Goal: Transaction & Acquisition: Purchase product/service

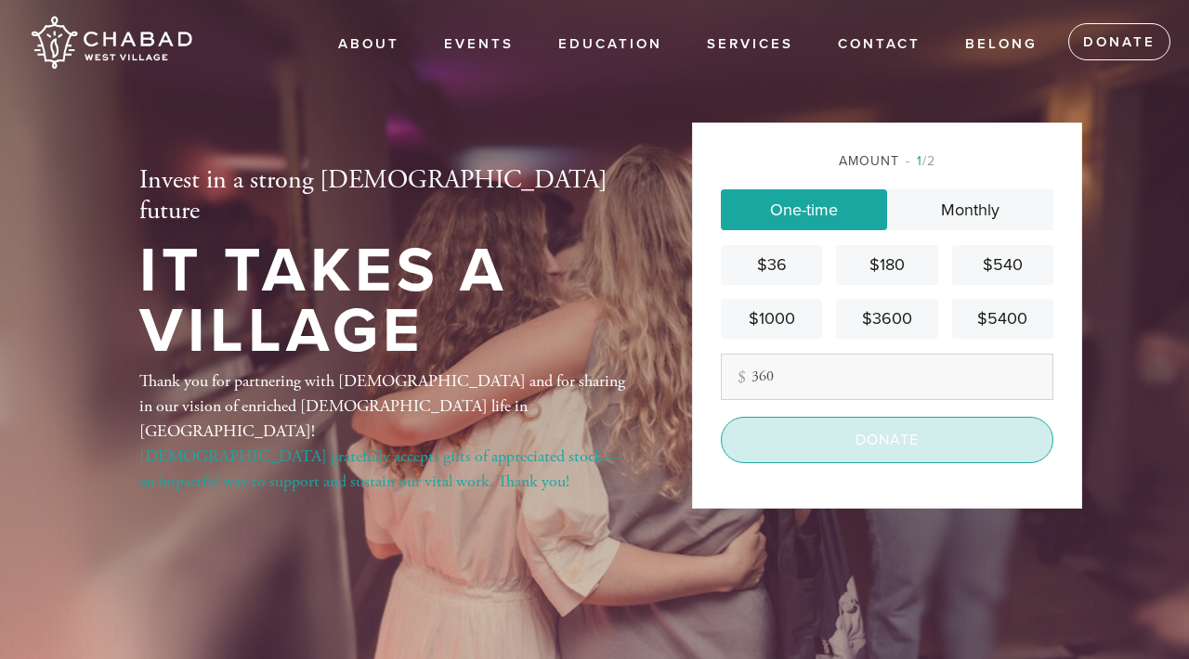
type input "360"
click at [880, 439] on input "Donate" at bounding box center [887, 440] width 332 height 46
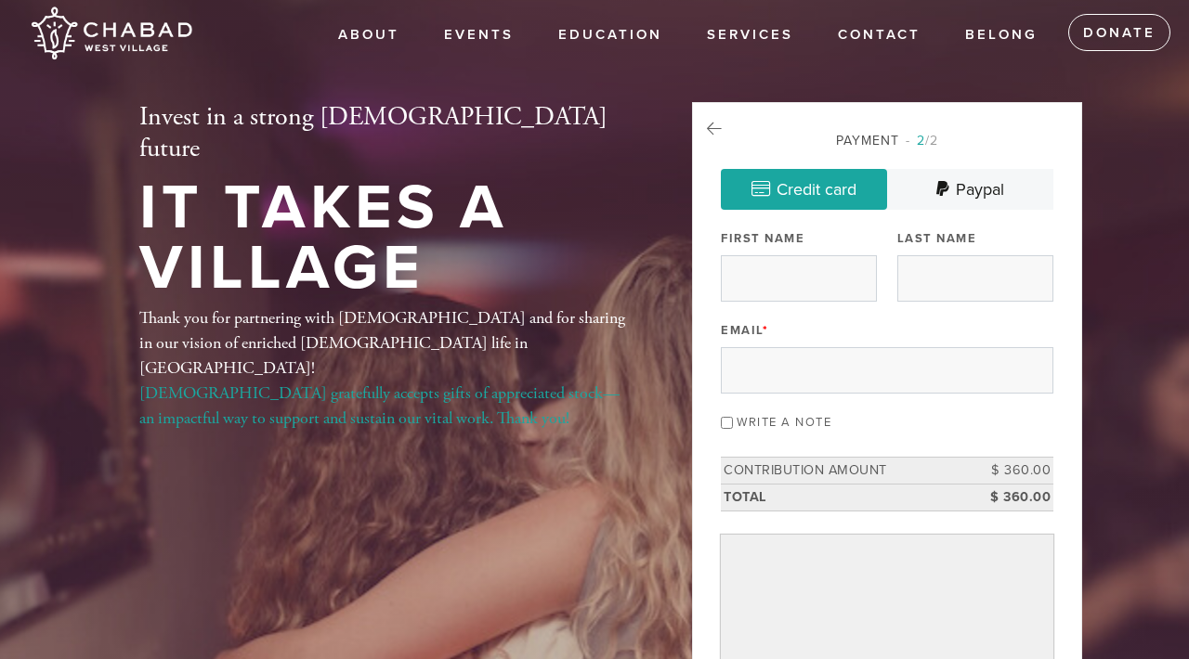
scroll to position [16, 0]
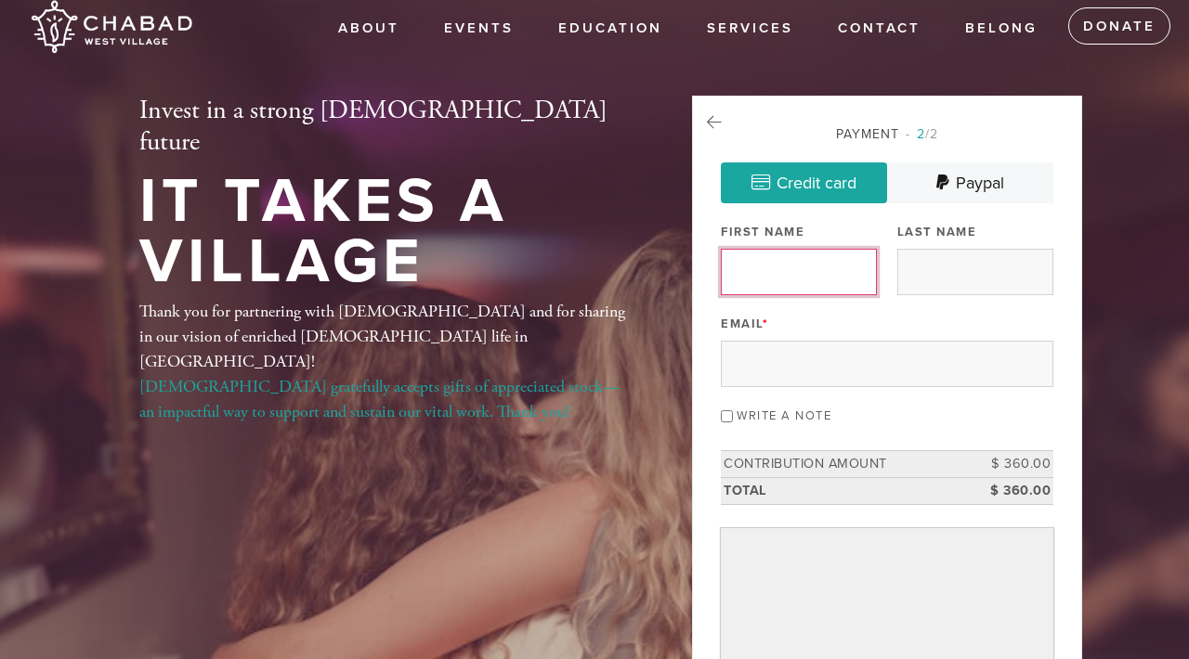
click at [772, 262] on input "First Name" at bounding box center [799, 272] width 156 height 46
type input "Lydia"
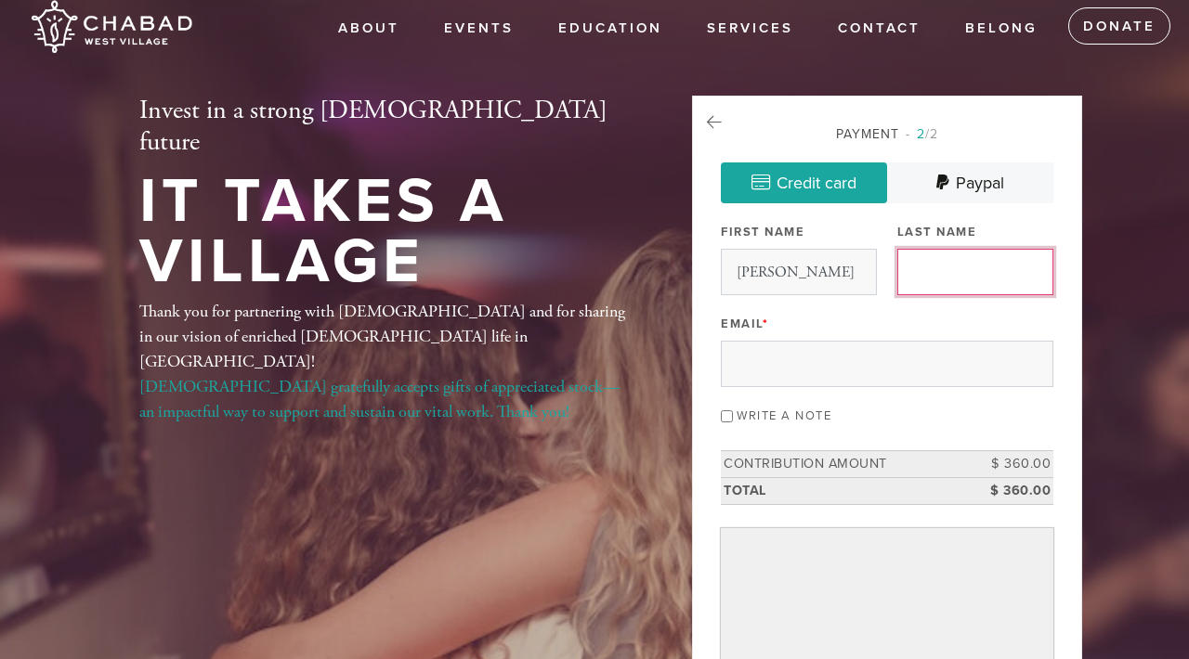
click at [984, 261] on input "Last Name" at bounding box center [975, 272] width 156 height 46
type input "Dona"
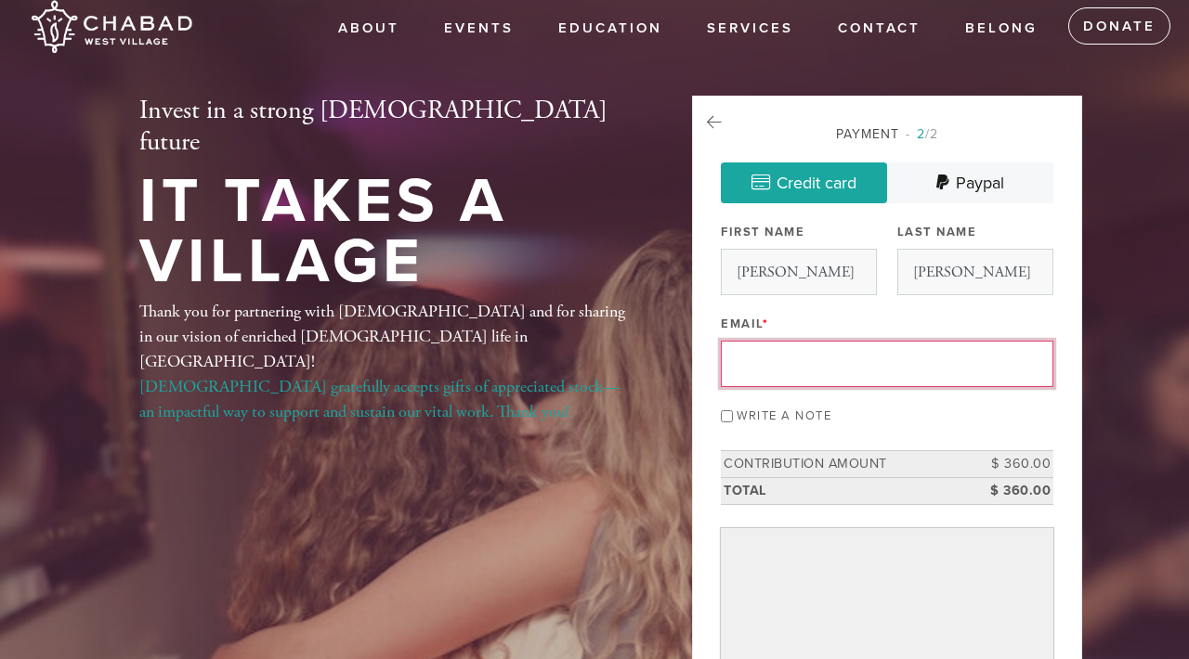
click at [924, 357] on input "Email *" at bounding box center [887, 364] width 332 height 46
type input "lydiamae7@gmail.com"
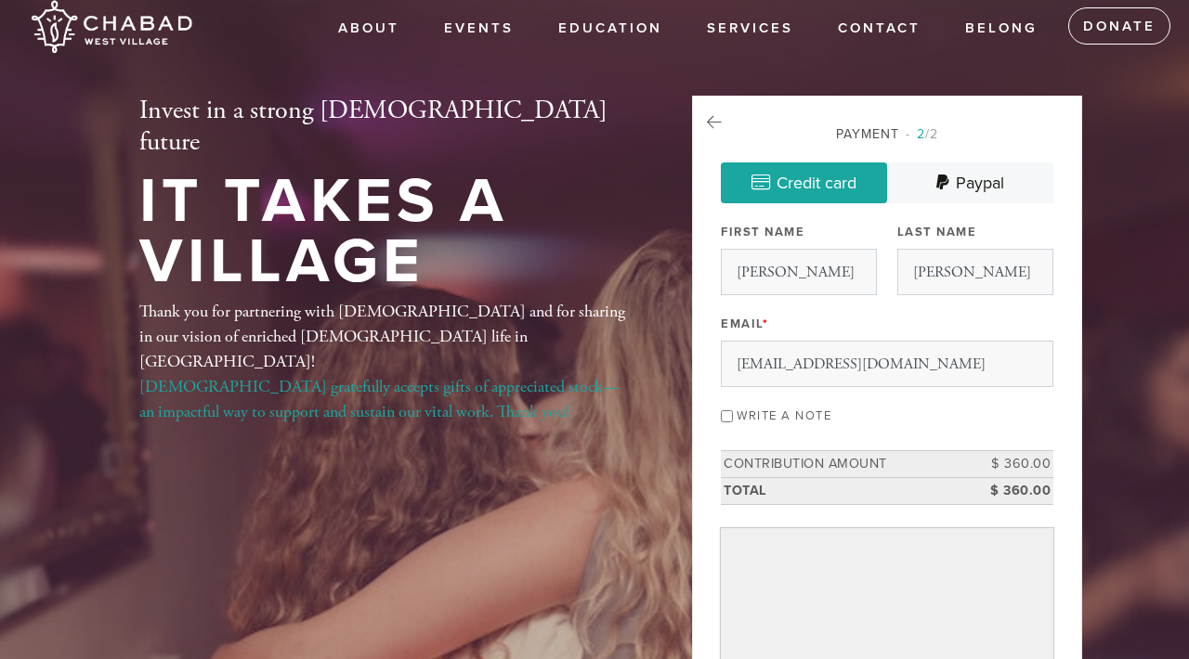
click at [727, 414] on input "Write a note" at bounding box center [727, 417] width 12 height 12
checkbox input "true"
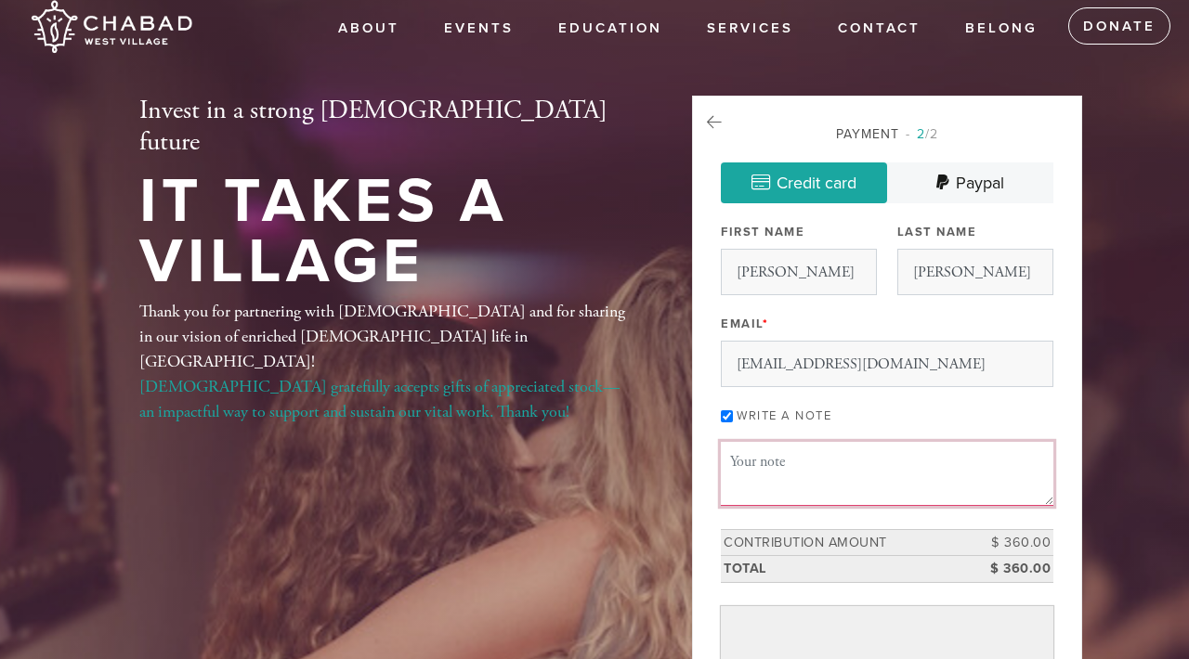
click at [787, 454] on textarea "Message or dedication" at bounding box center [887, 473] width 332 height 63
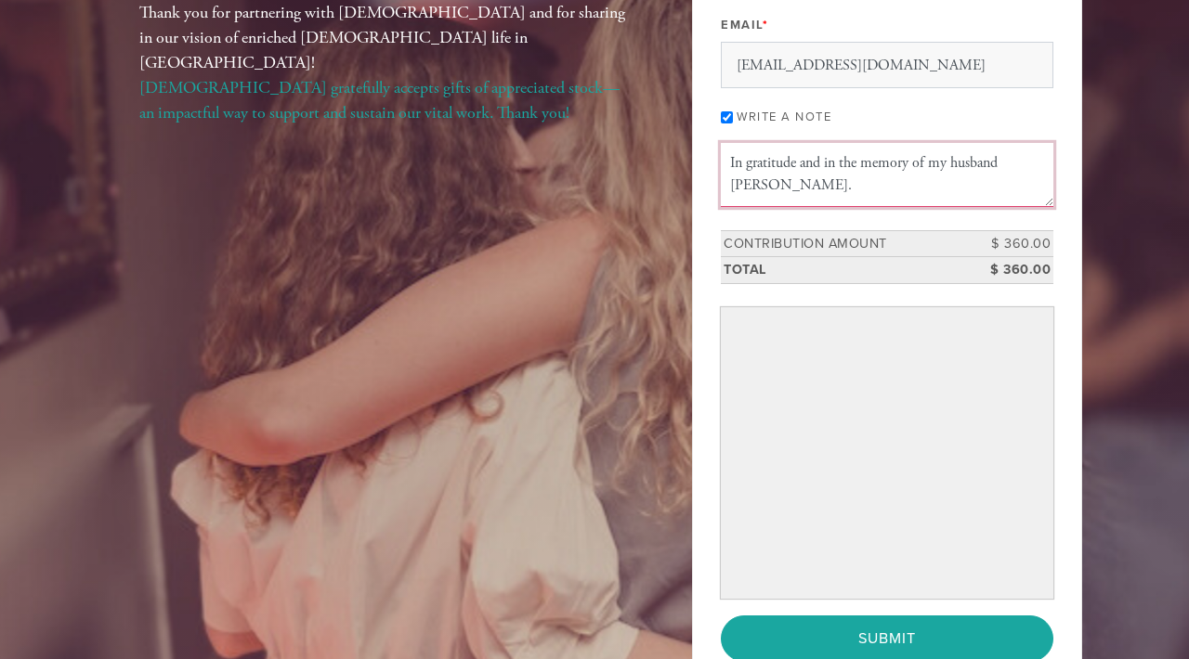
scroll to position [318, 0]
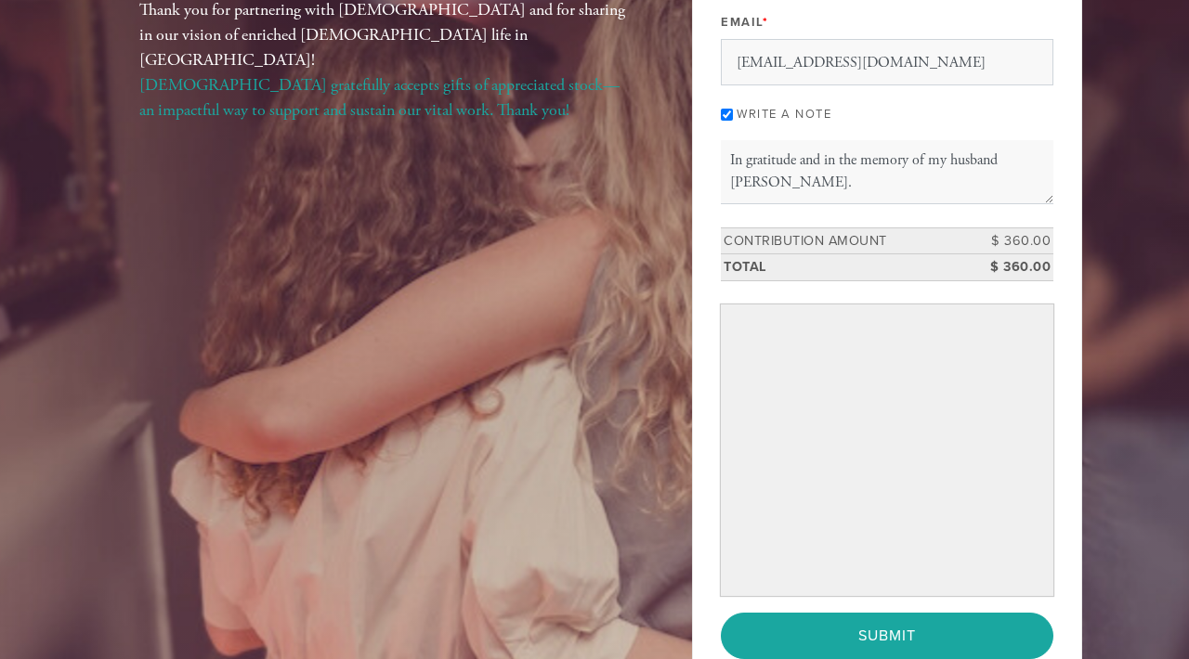
click at [946, 285] on div "Payment 2 /2 Credit card Paypal Payment Processor Pay Later Credit Card PayPal …" at bounding box center [887, 241] width 332 height 837
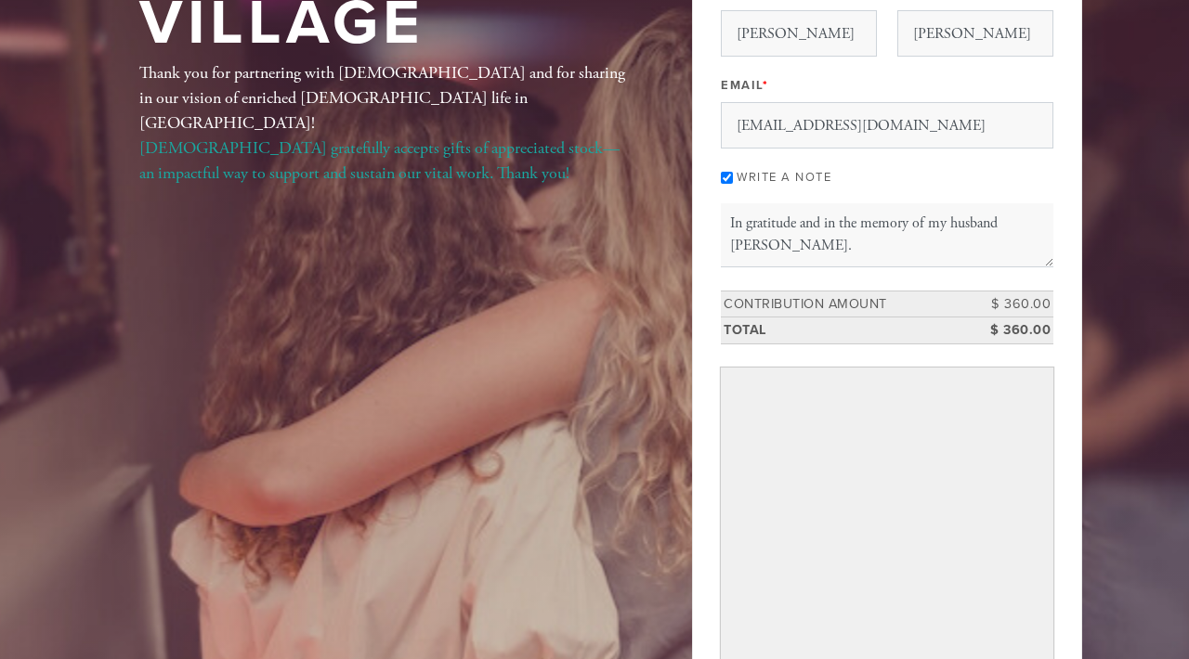
scroll to position [259, 0]
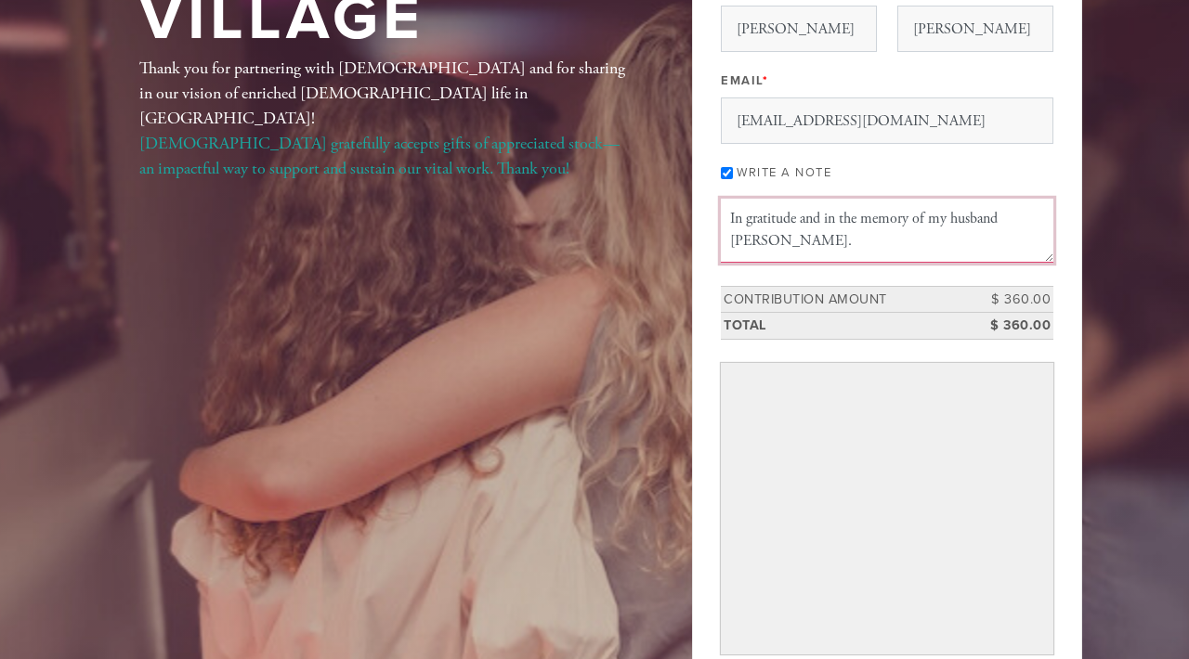
click at [860, 219] on textarea "In gratitude and in the memory of my husband Richard L. Siegel." at bounding box center [887, 230] width 332 height 63
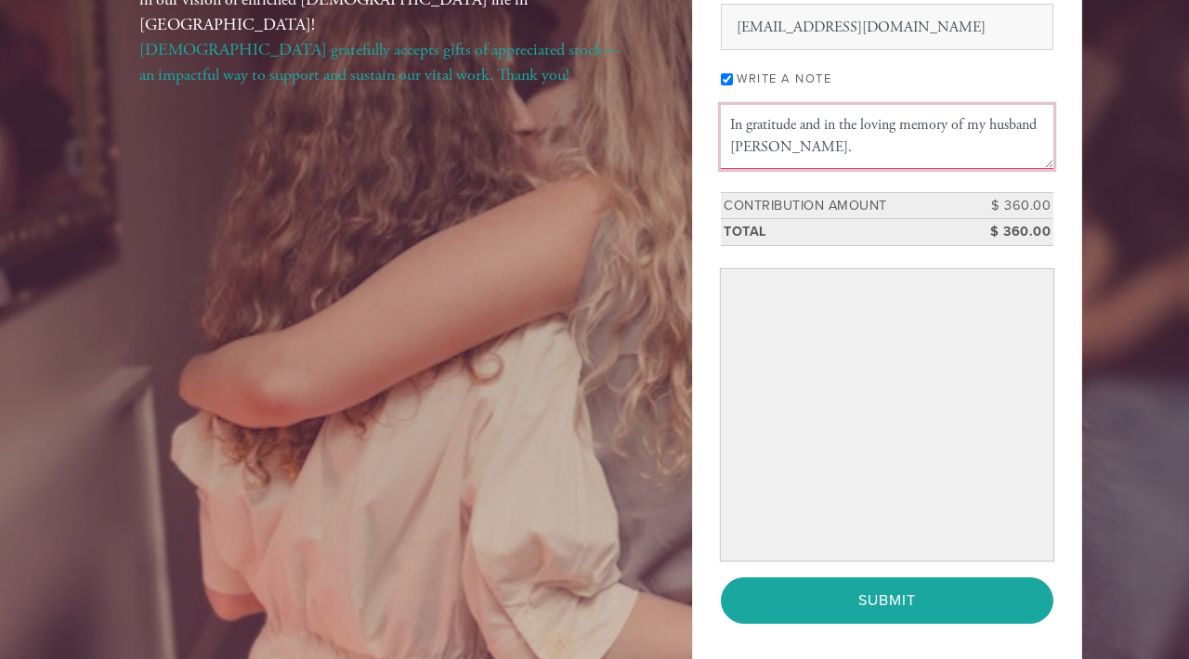
scroll to position [354, 0]
click at [732, 145] on textarea "In gratitude and in the loving memory of my husband Richard L. Siegel." at bounding box center [887, 135] width 332 height 63
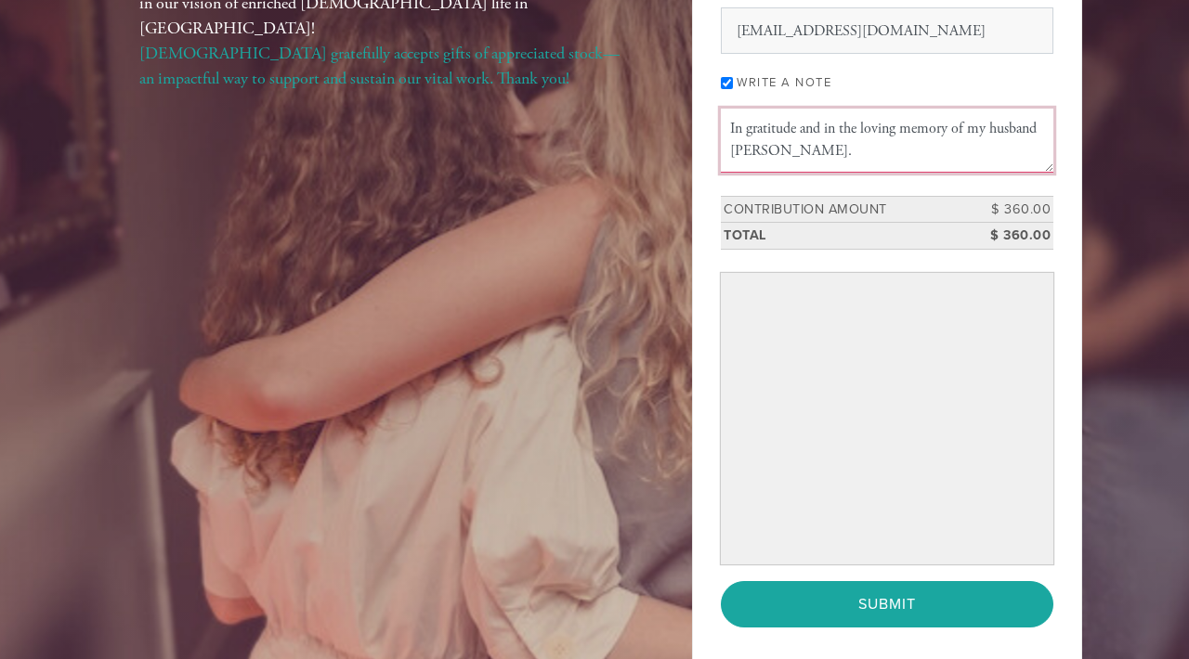
scroll to position [351, 0]
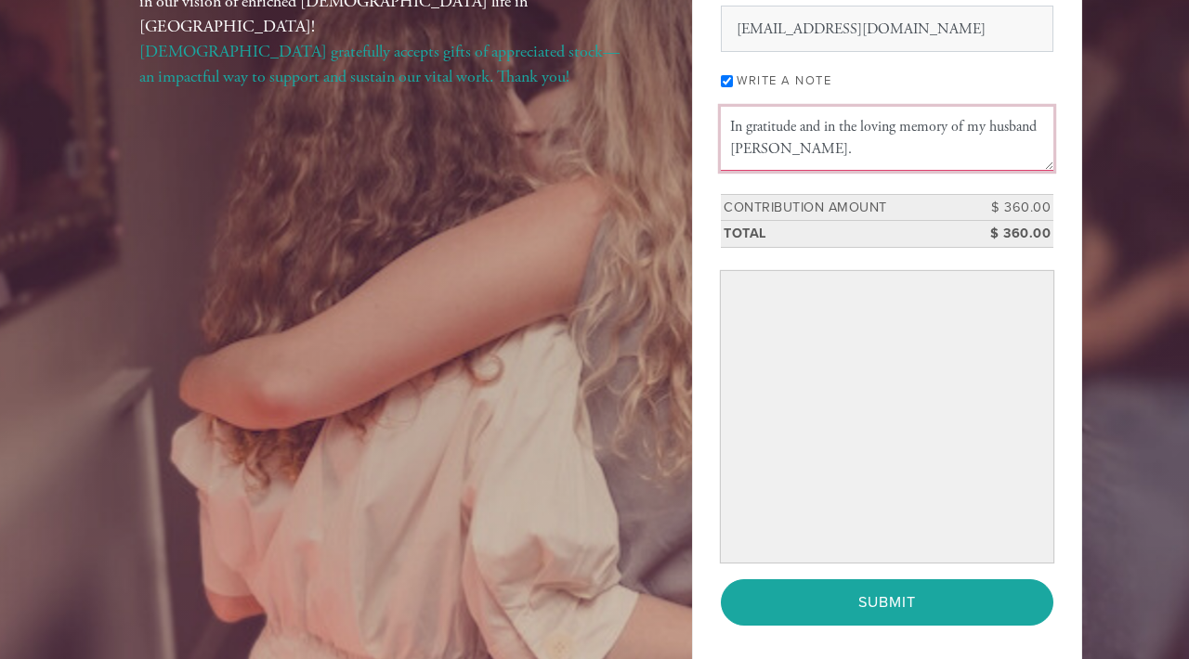
type textarea "In gratitude and in the loving memory of my husband Dr. Richard L. Siegel."
click at [610, 248] on div "Invest in a strong Jewish future It Takes a Village Thank you for partnering wi…" at bounding box center [594, 229] width 1003 height 939
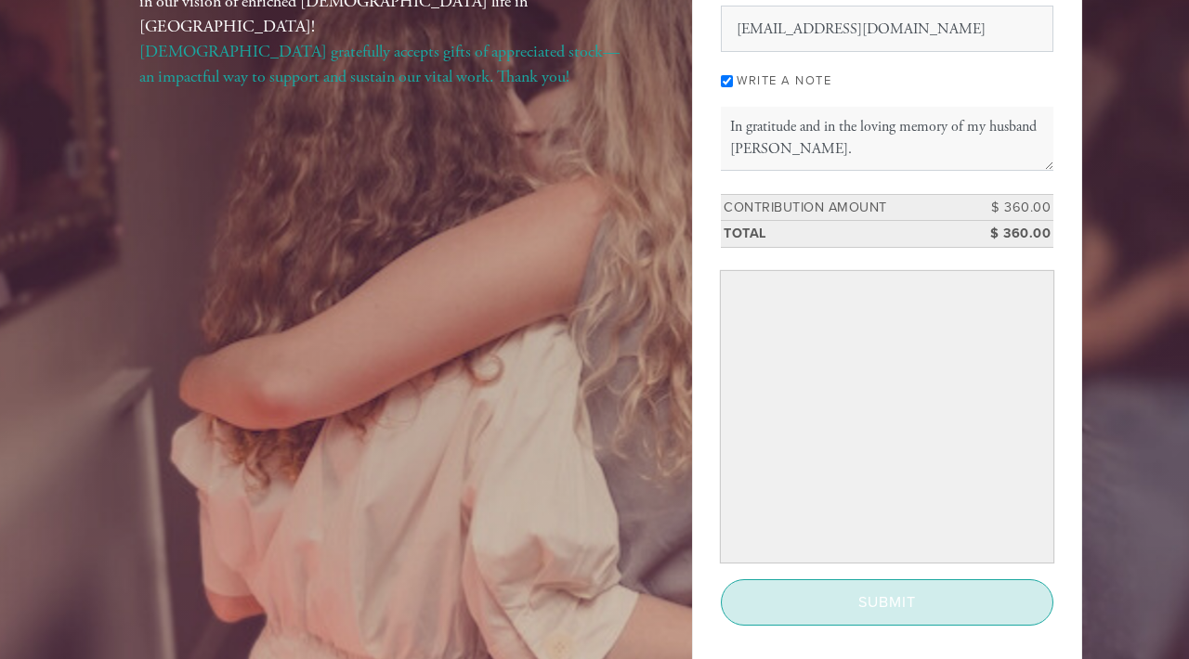
click at [886, 598] on input "Submit" at bounding box center [887, 603] width 332 height 46
